Goal: Transaction & Acquisition: Purchase product/service

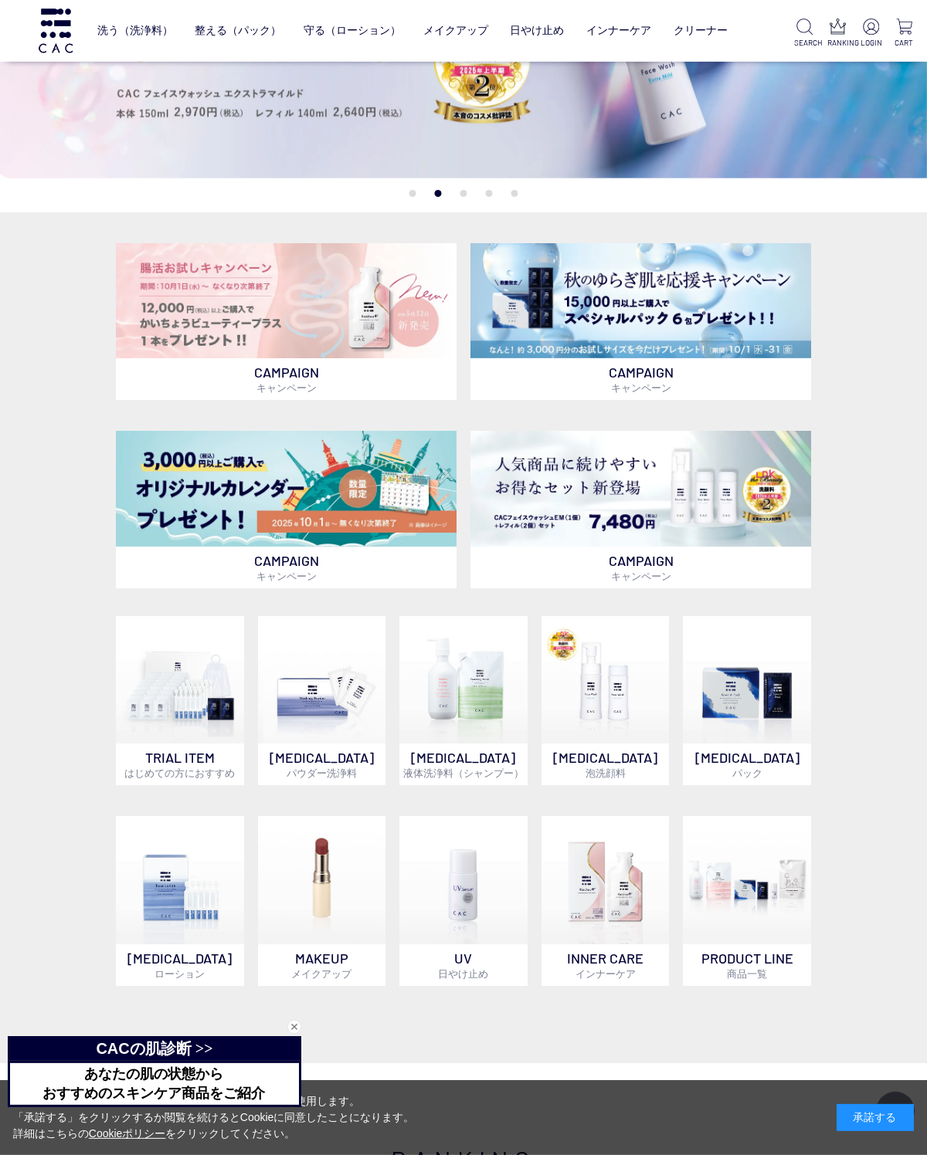
scroll to position [193, 0]
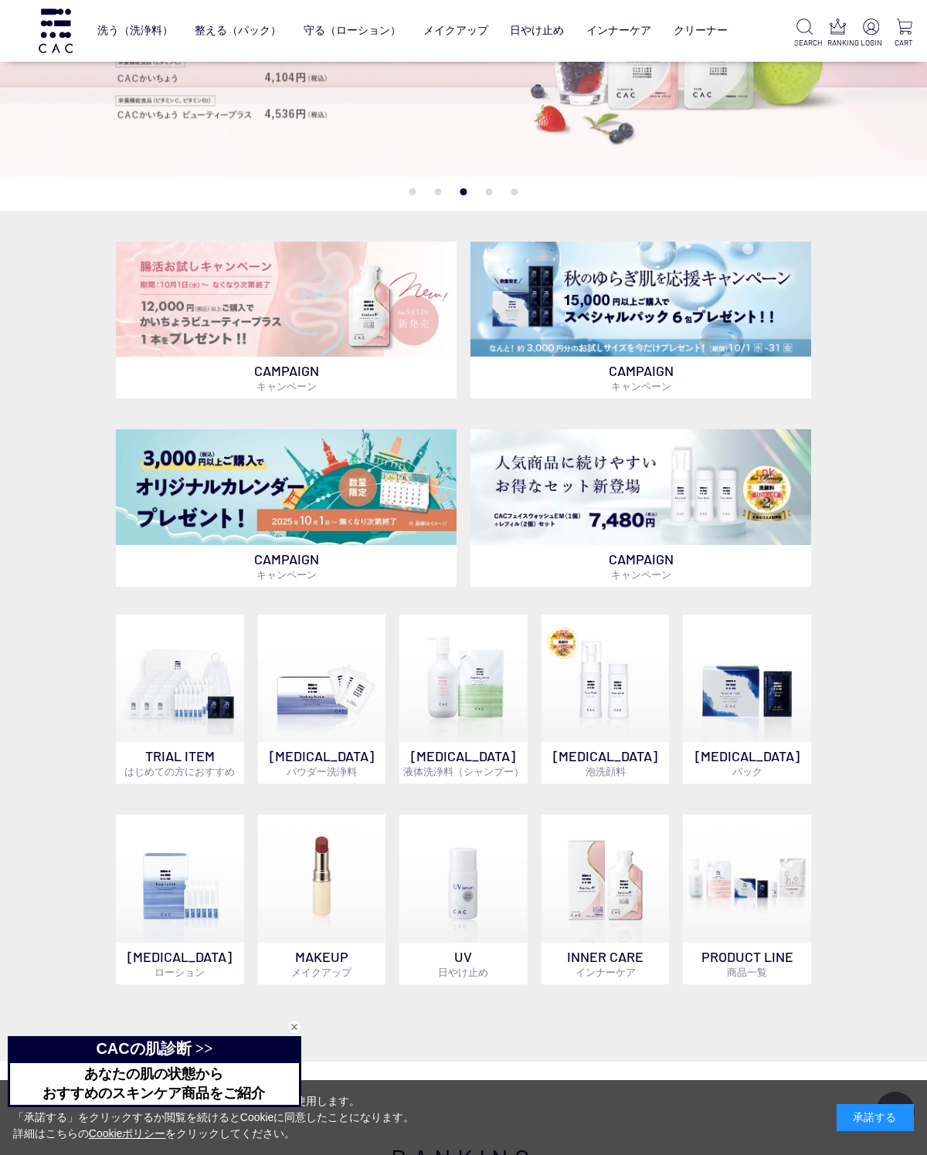
click at [350, 502] on img at bounding box center [286, 487] width 340 height 116
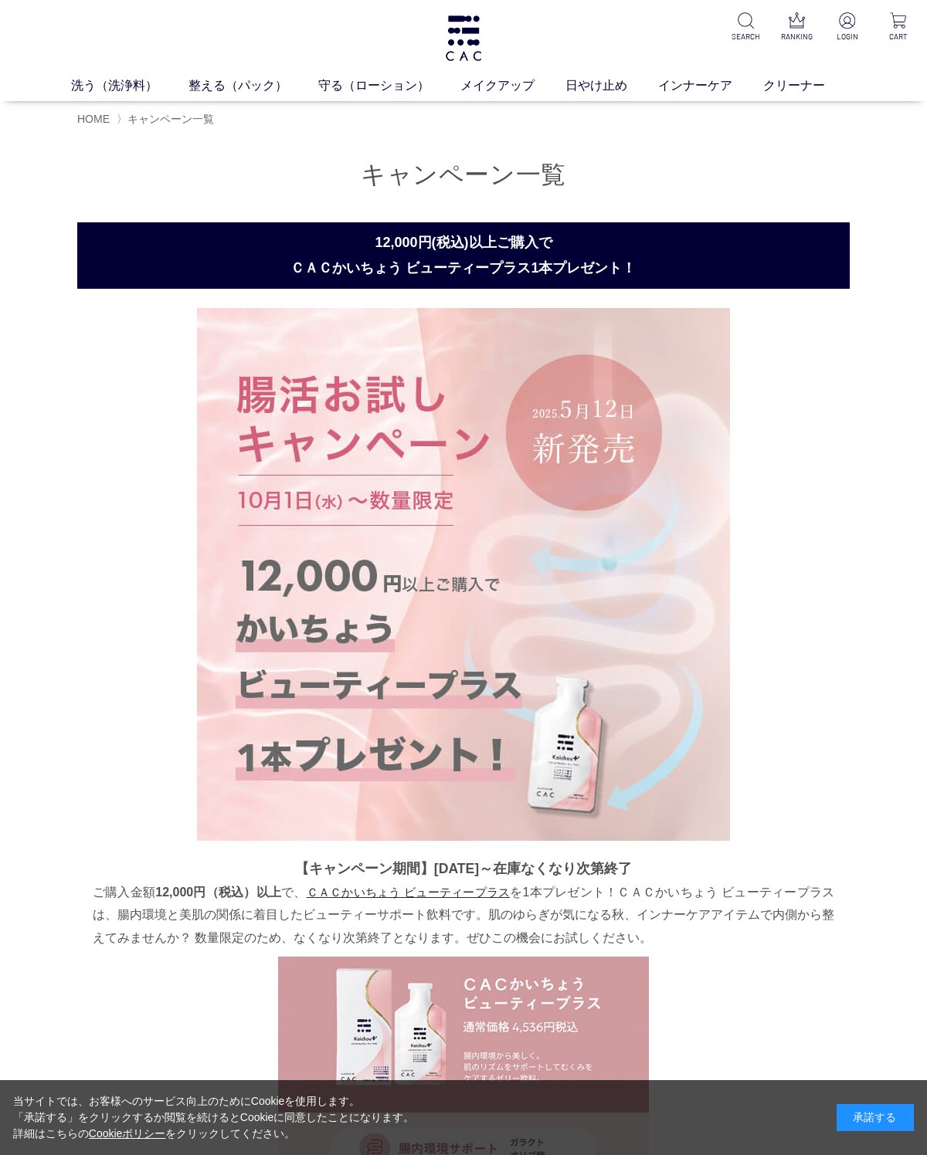
click at [500, 83] on link "メイクアップ" at bounding box center [512, 85] width 105 height 19
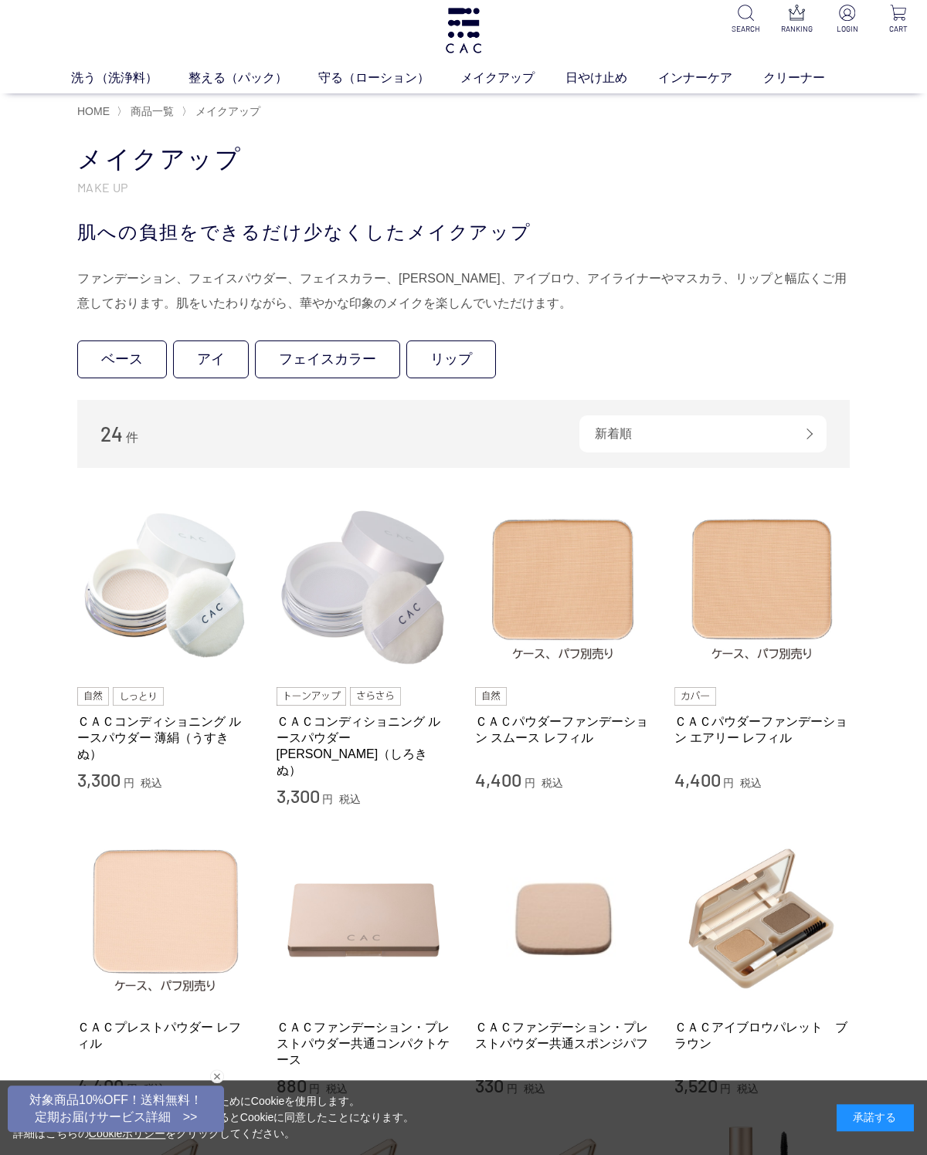
scroll to position [8, 0]
click at [566, 589] on img at bounding box center [563, 587] width 176 height 176
click at [760, 603] on img at bounding box center [762, 587] width 176 height 176
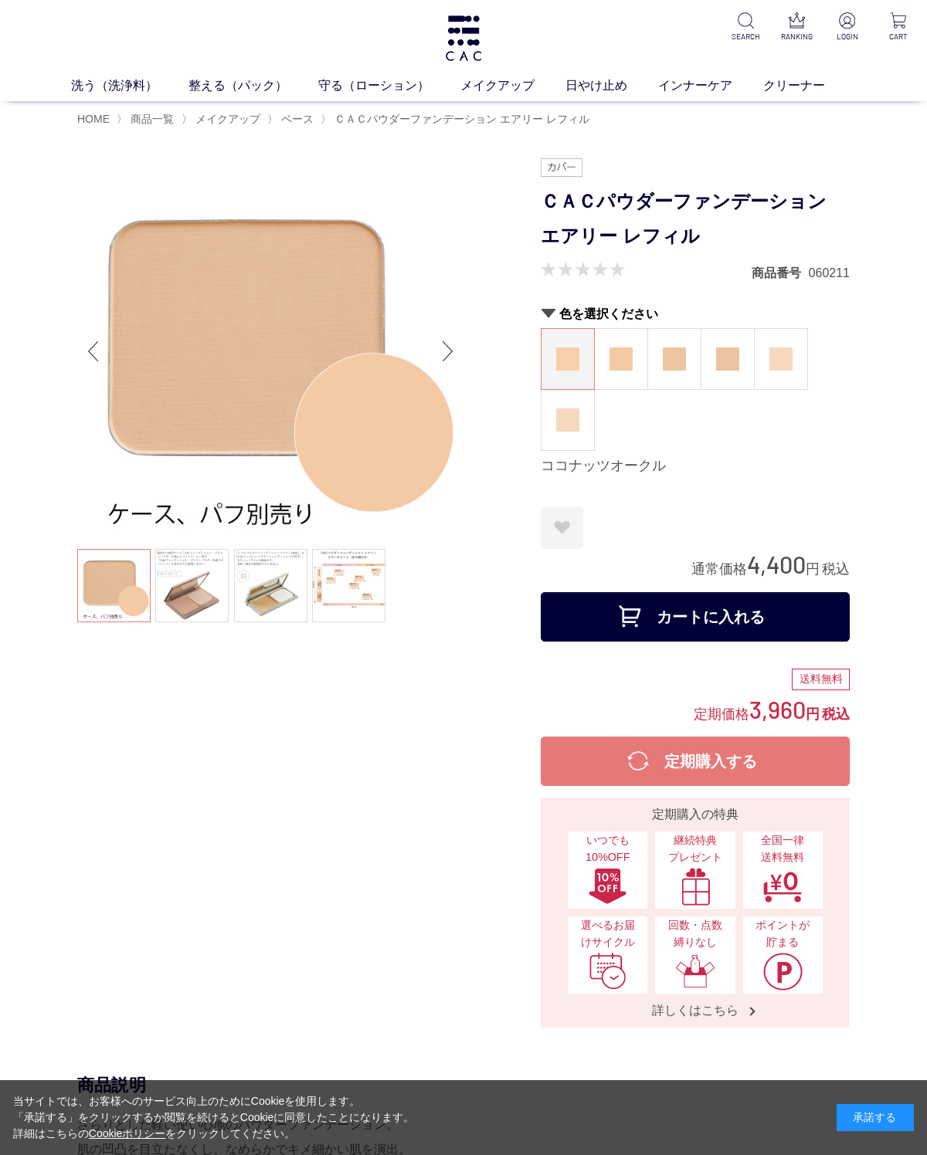
click at [790, 364] on img at bounding box center [780, 358] width 23 height 23
click at [574, 427] on img at bounding box center [567, 419] width 23 height 23
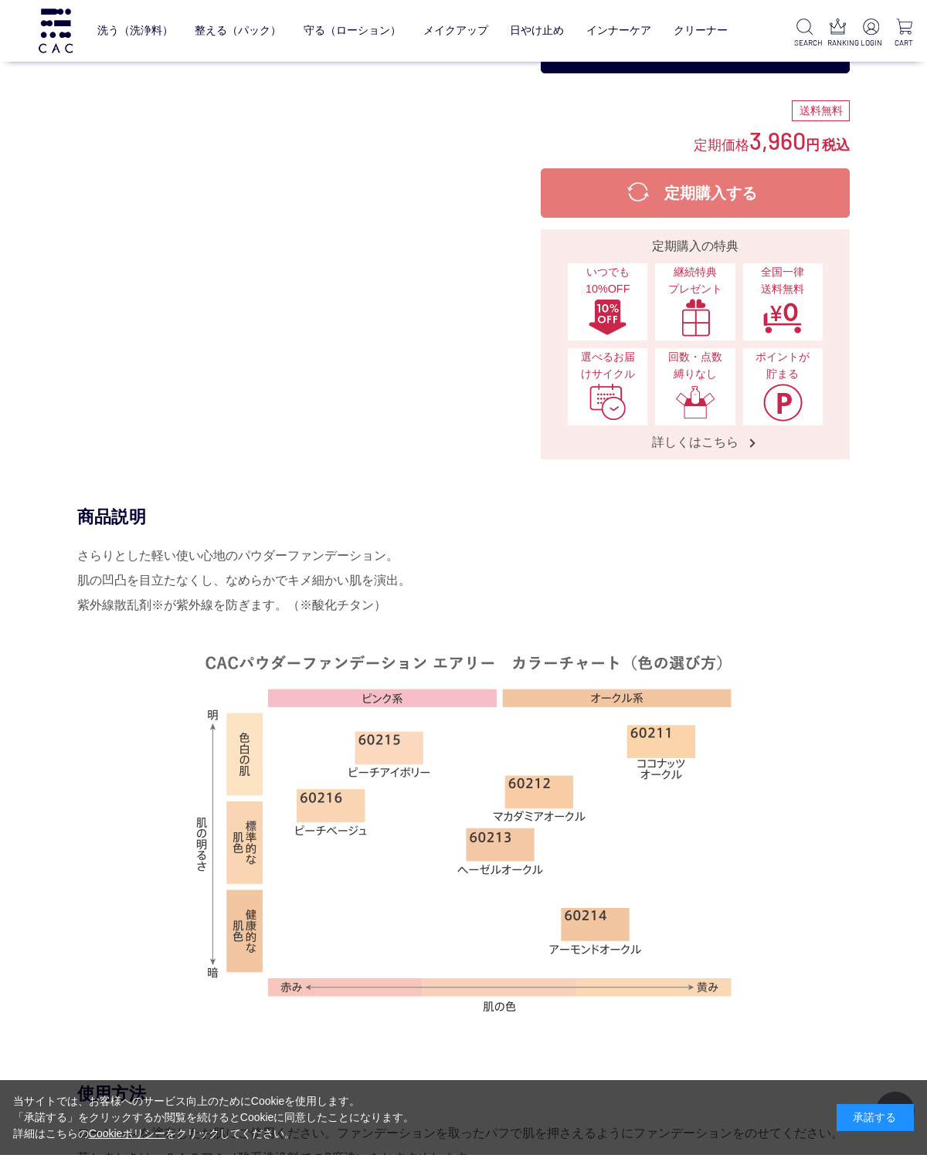
scroll to position [463, 0]
